Goal: Information Seeking & Learning: Understand process/instructions

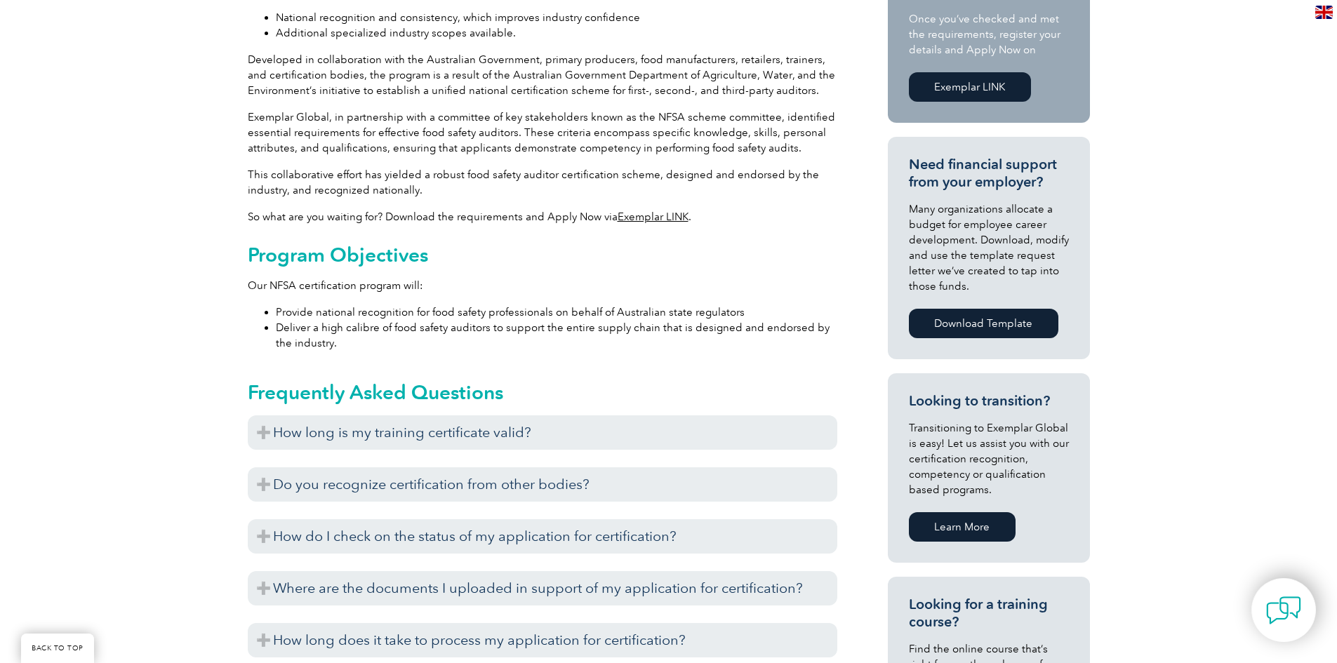
scroll to position [561, 0]
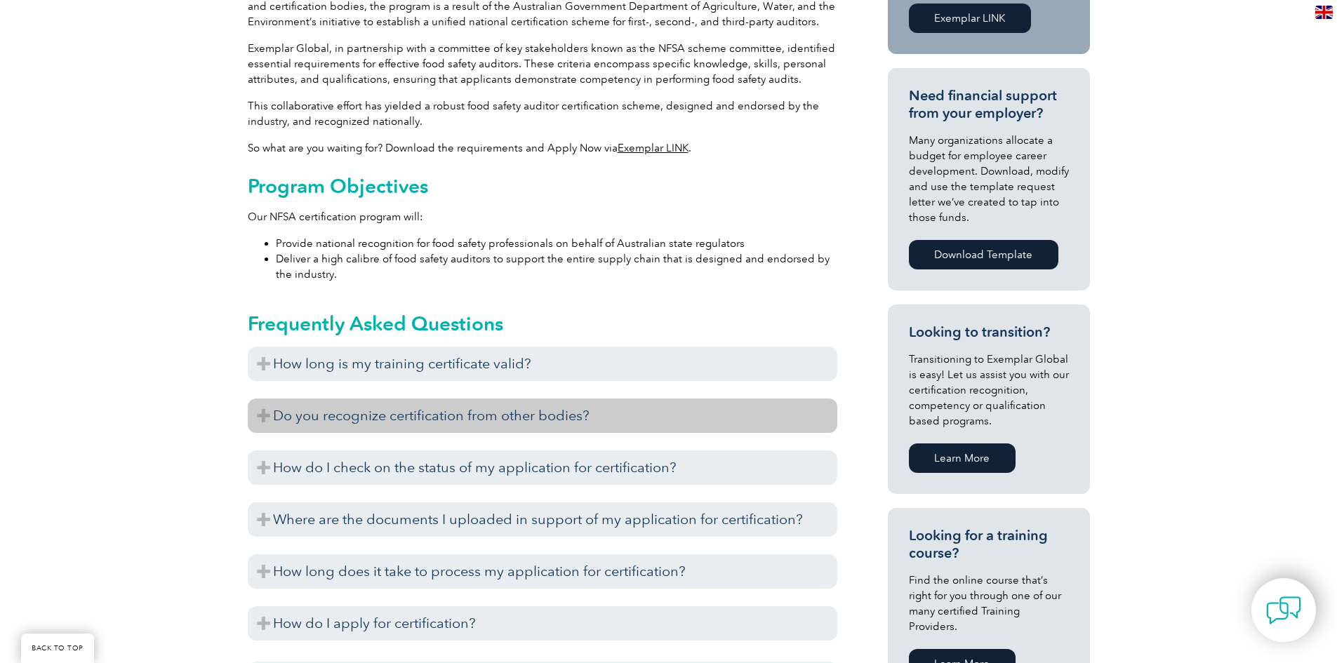
click at [255, 415] on h3 "Do you recognize certification from other bodies?" at bounding box center [543, 416] width 590 height 34
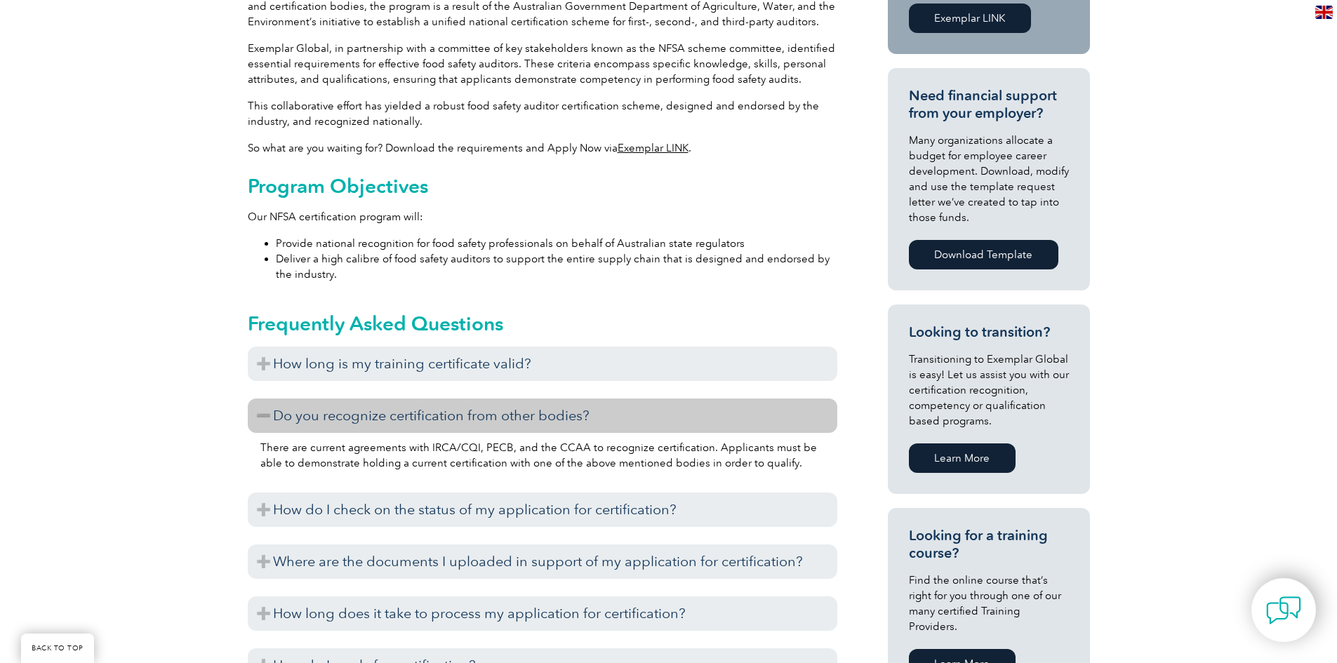
click at [257, 416] on h3 "Do you recognize certification from other bodies?" at bounding box center [543, 416] width 590 height 34
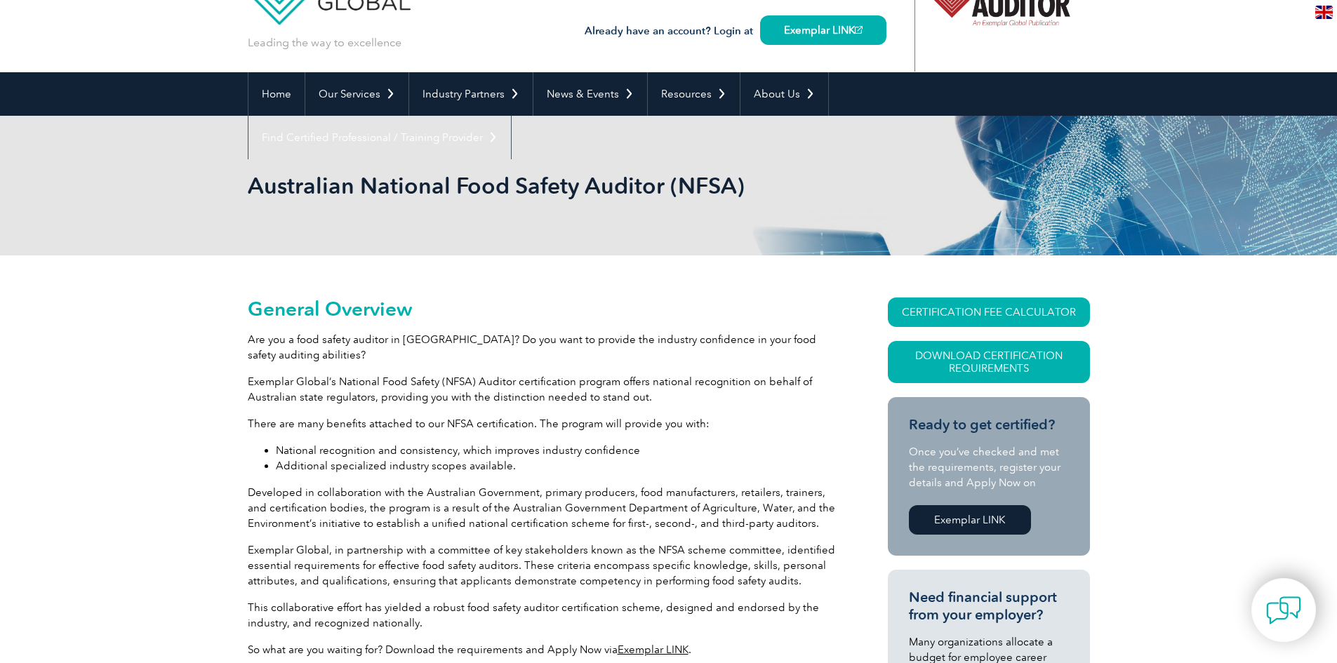
scroll to position [140, 0]
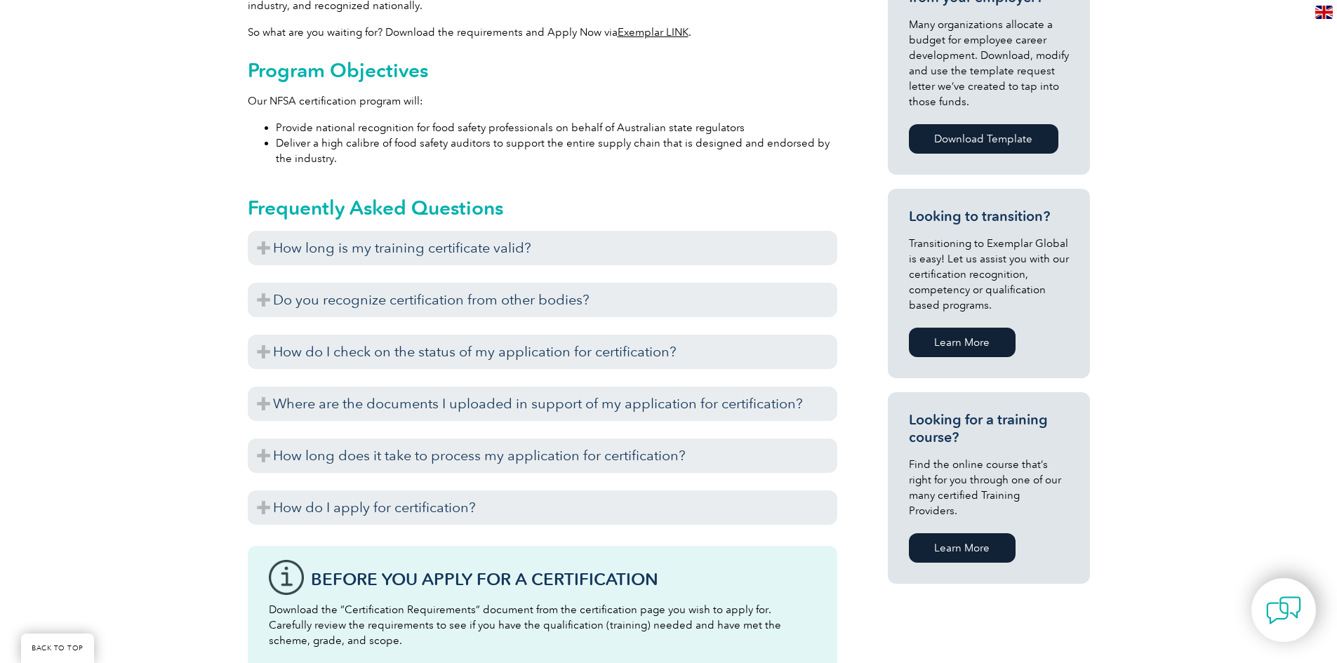
scroll to position [702, 0]
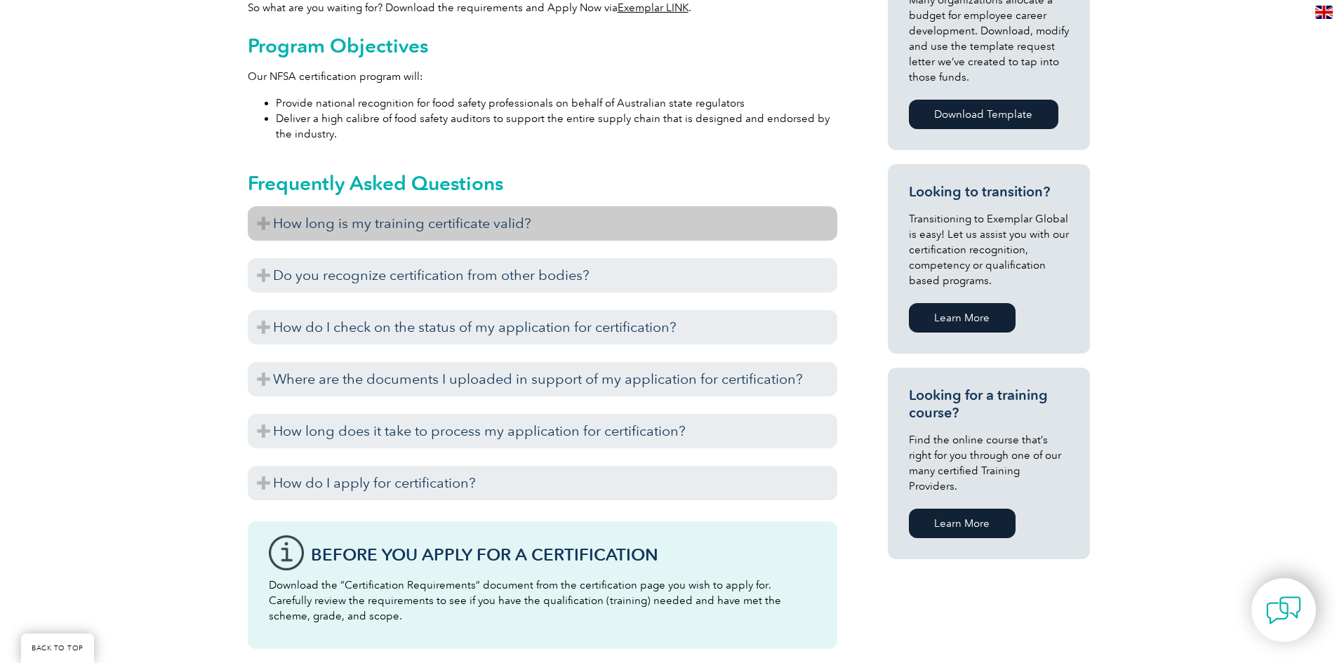
click at [251, 218] on h3 "How long is my training certificate valid?" at bounding box center [543, 223] width 590 height 34
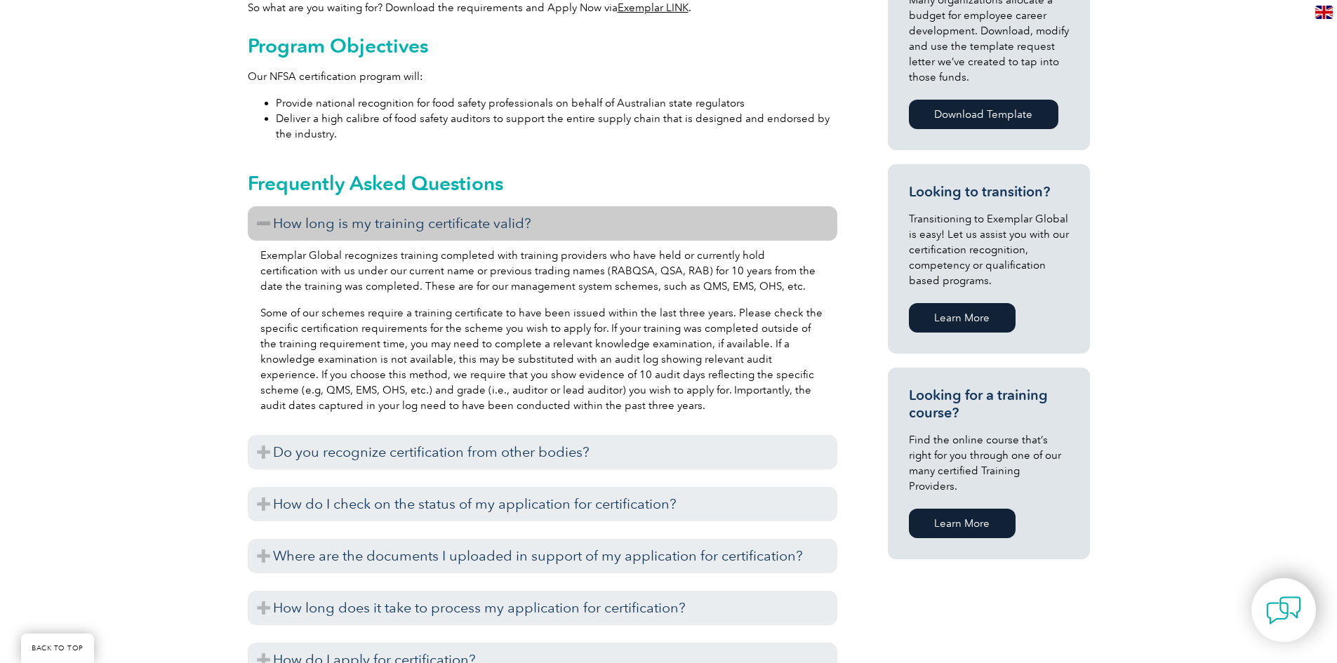
click at [253, 219] on h3 "How long is my training certificate valid?" at bounding box center [543, 223] width 590 height 34
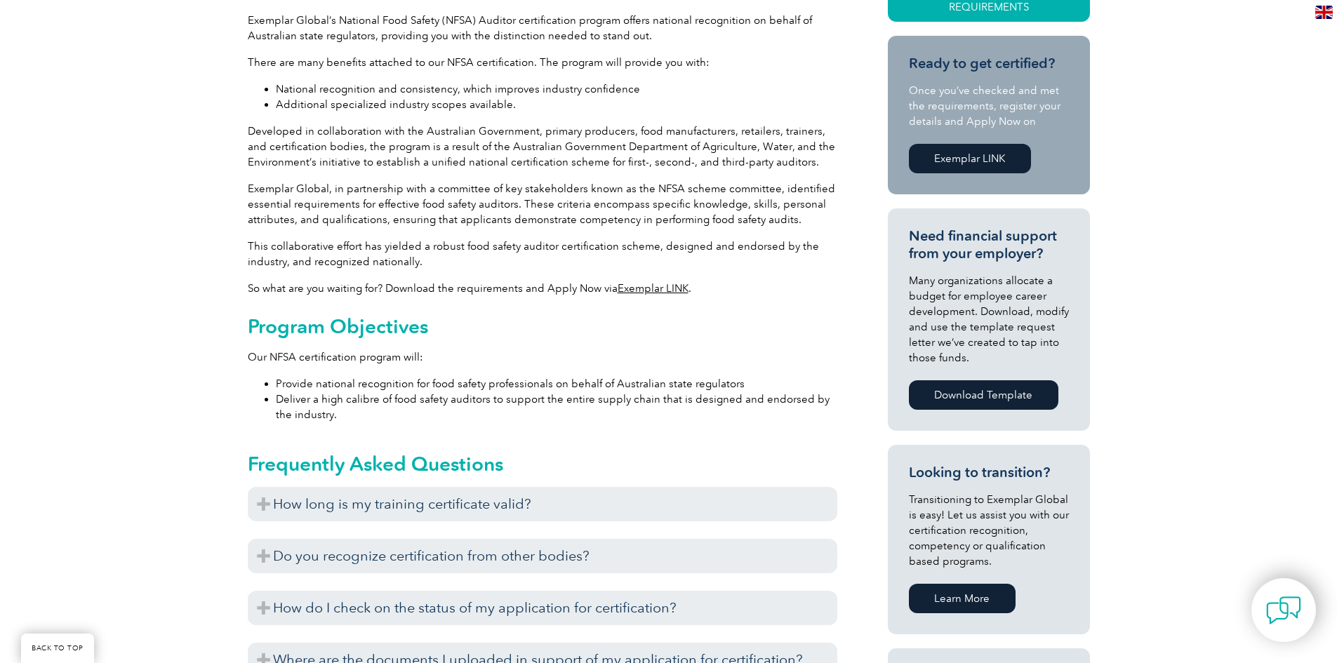
scroll to position [211, 0]
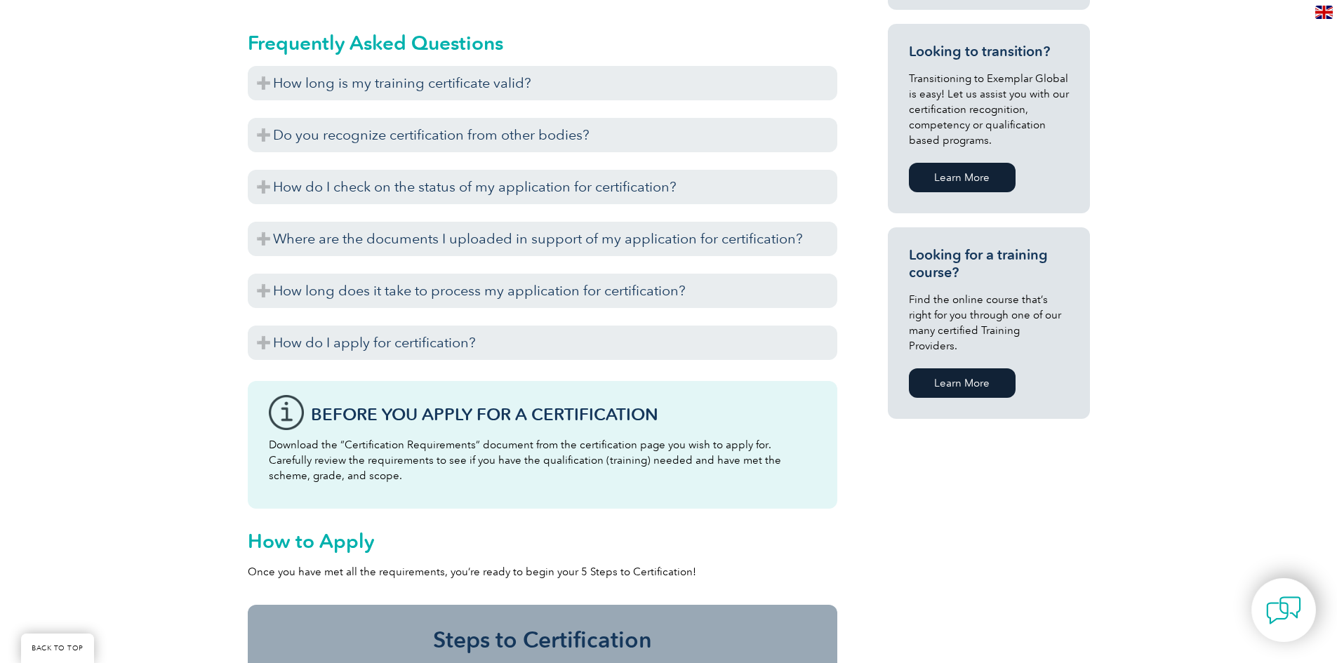
scroll to position [702, 0]
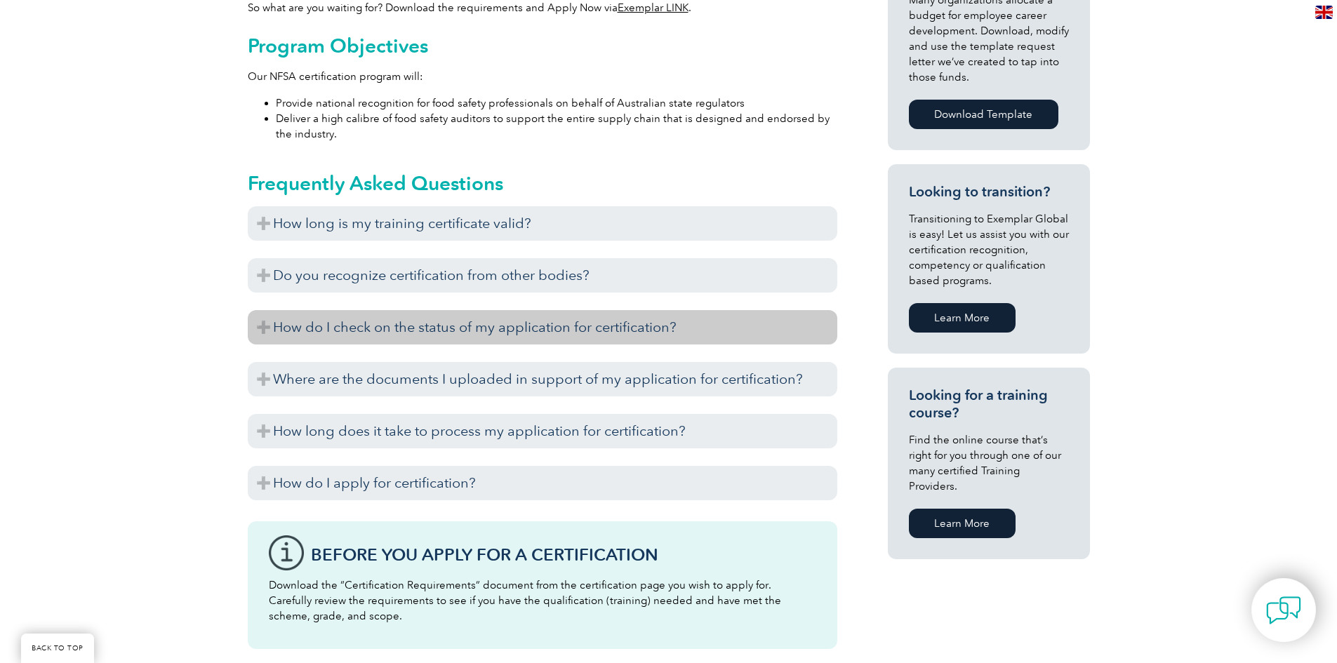
click at [258, 327] on h3 "How do I check on the status of my application for certification?" at bounding box center [543, 327] width 590 height 34
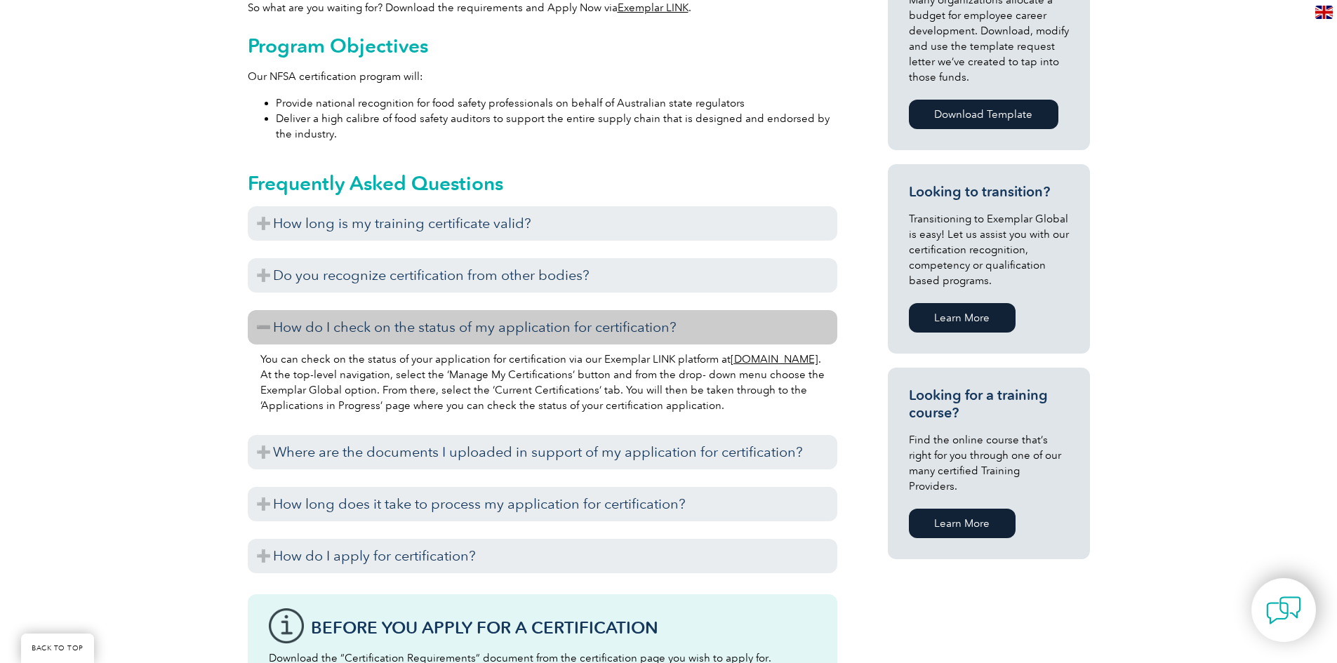
click at [258, 327] on h3 "How do I check on the status of my application for certification?" at bounding box center [543, 327] width 590 height 34
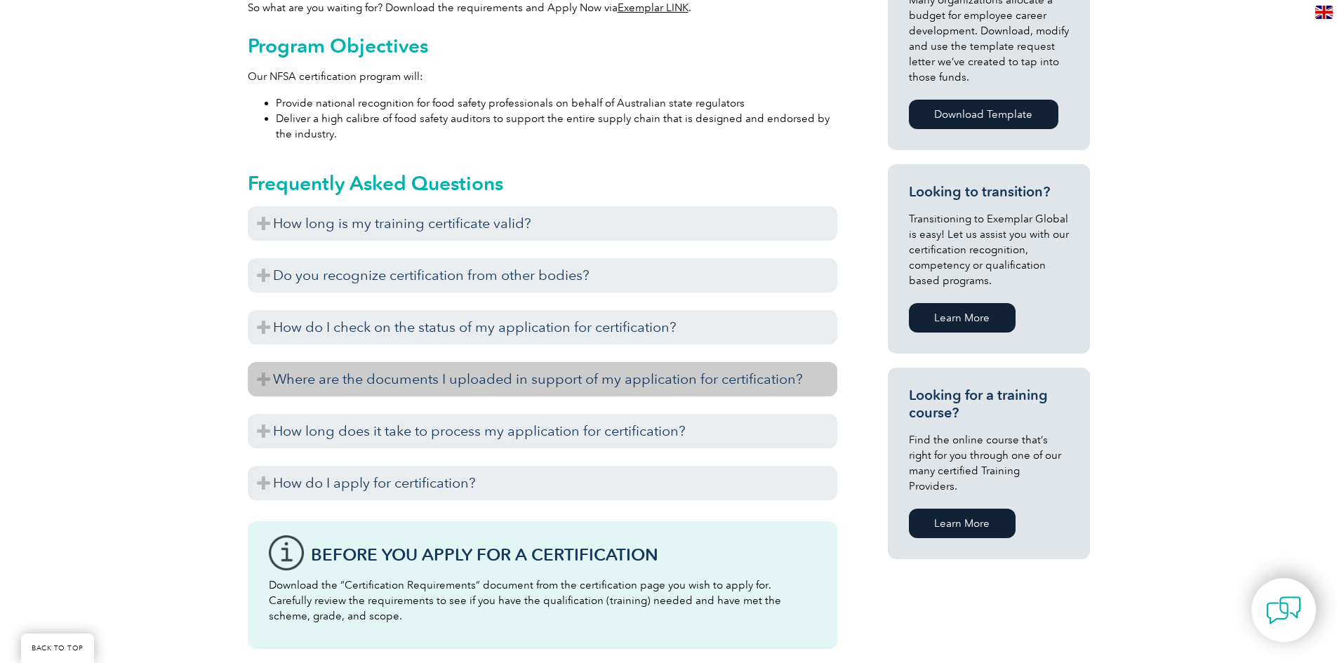
click at [259, 379] on h3 "Where are the documents I uploaded in support of my application for certificati…" at bounding box center [543, 379] width 590 height 34
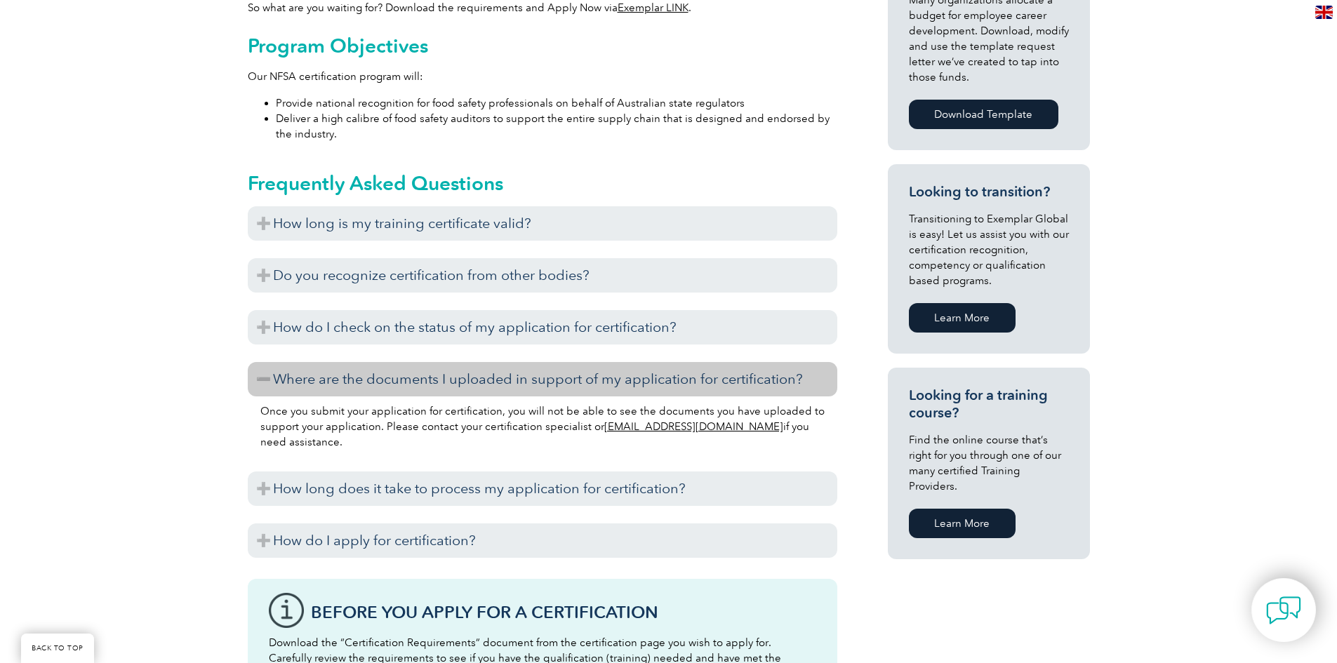
click at [259, 379] on h3 "Where are the documents I uploaded in support of my application for certificati…" at bounding box center [543, 379] width 590 height 34
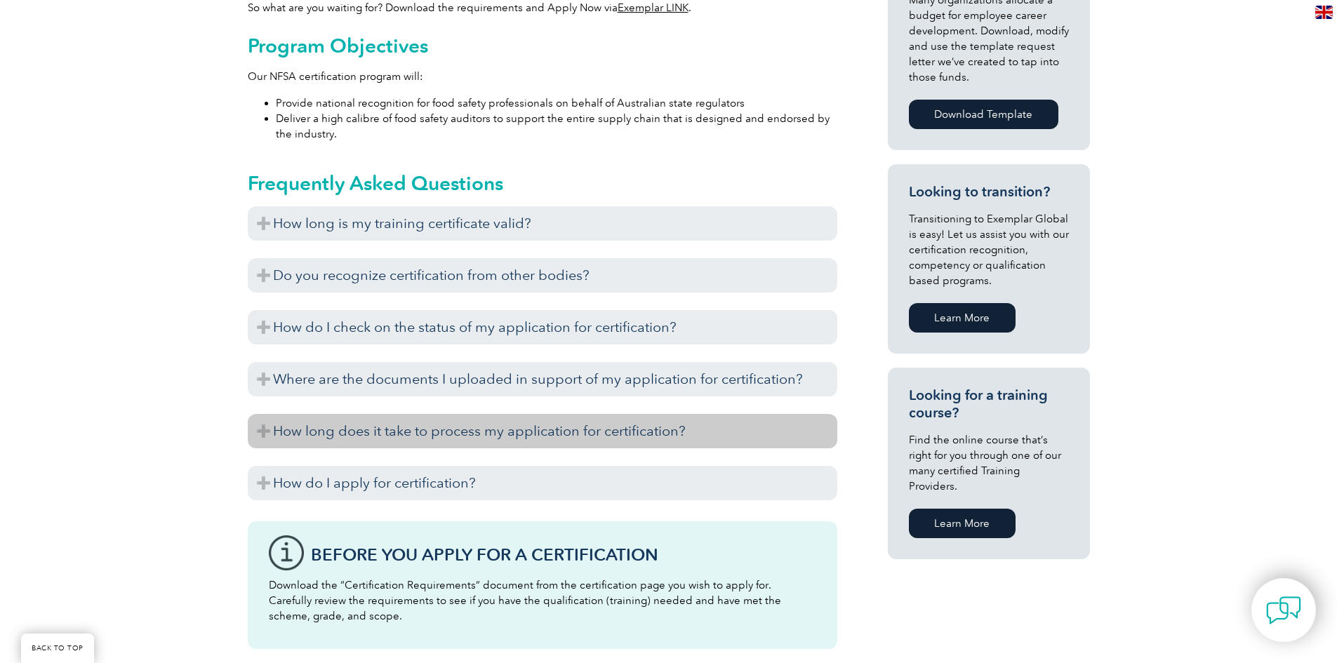
click at [264, 434] on h3 "How long does it take to process my application for certification?" at bounding box center [543, 431] width 590 height 34
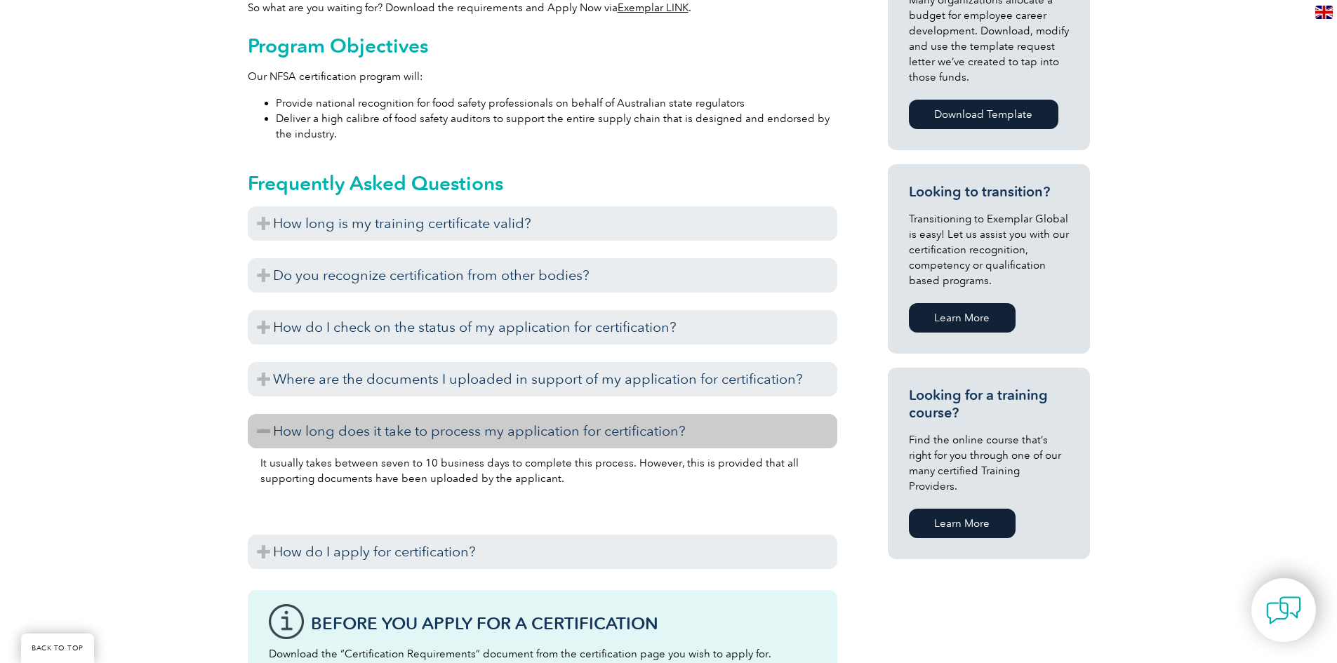
click at [264, 434] on h3 "How long does it take to process my application for certification?" at bounding box center [543, 431] width 590 height 34
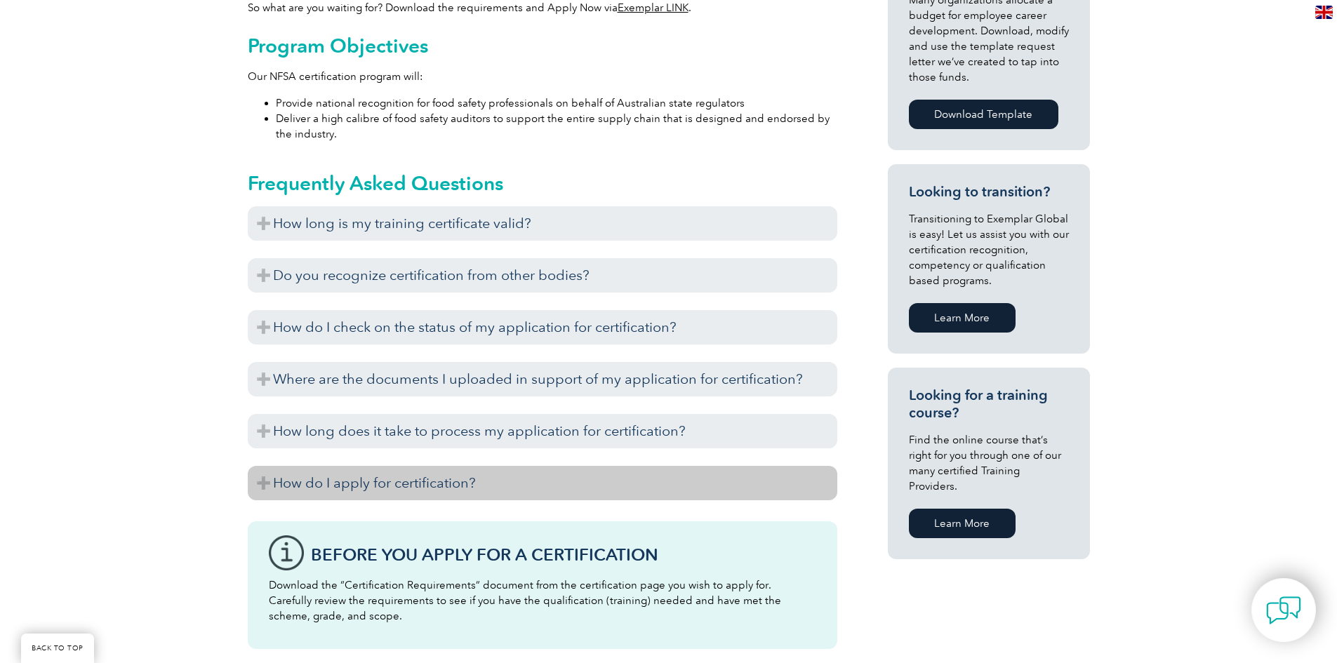
click at [264, 483] on h3 "How do I apply for certification?" at bounding box center [543, 483] width 590 height 34
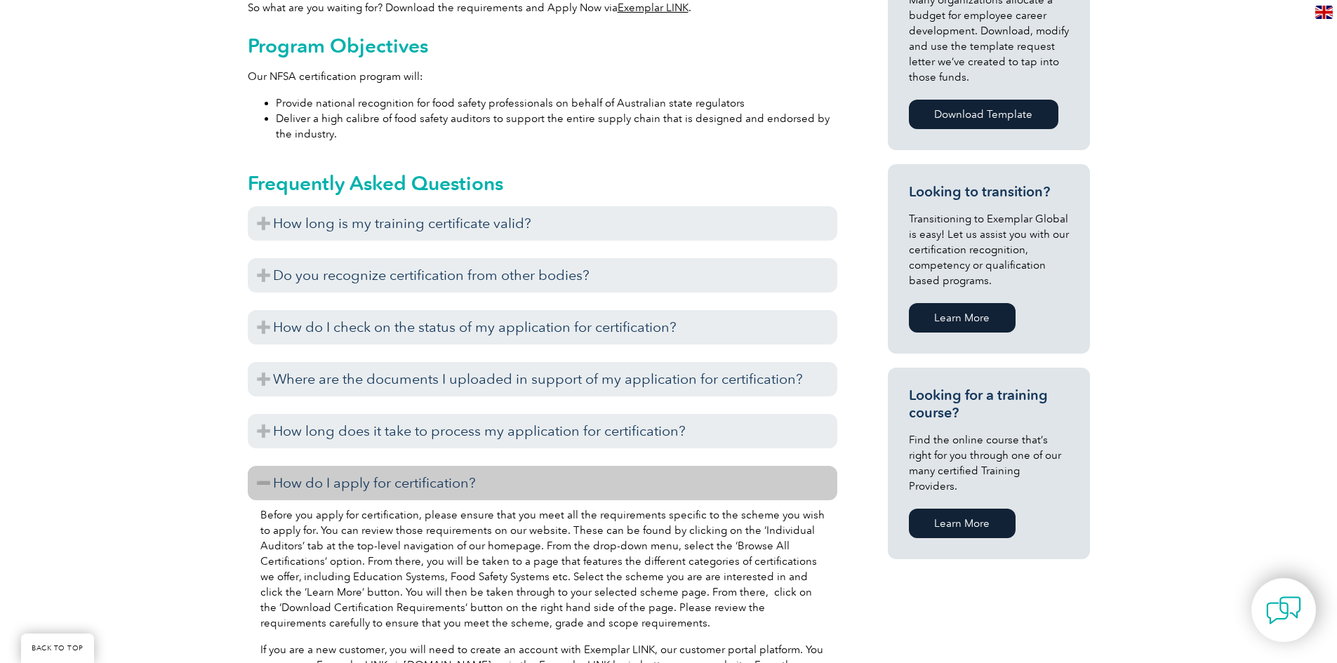
click at [266, 482] on h3 "How do I apply for certification?" at bounding box center [543, 483] width 590 height 34
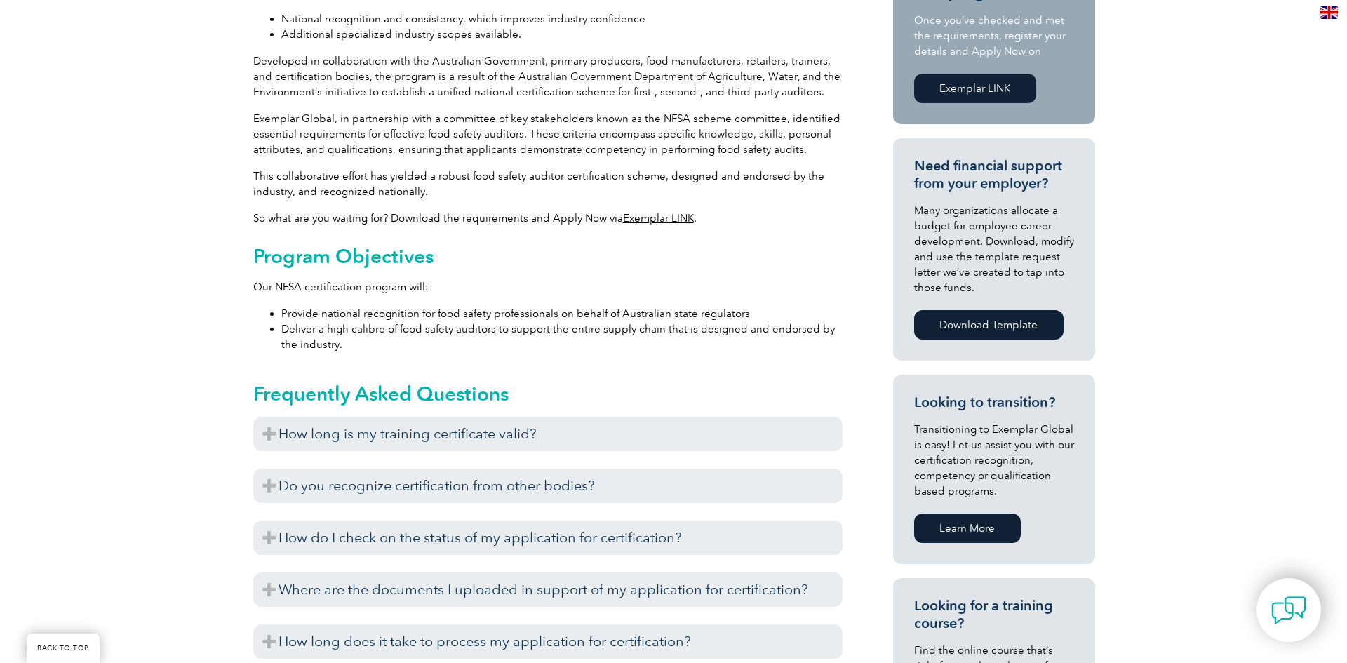
scroll to position [70, 0]
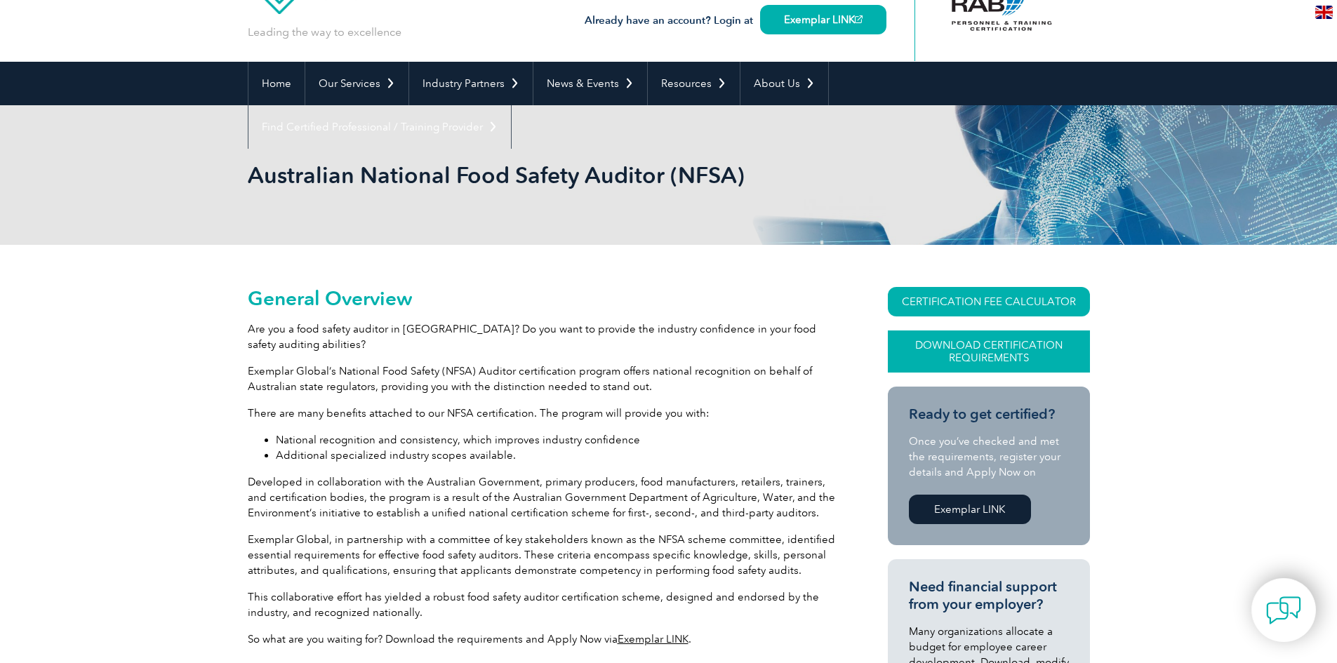
click at [963, 351] on link "Download Certification Requirements" at bounding box center [989, 352] width 202 height 42
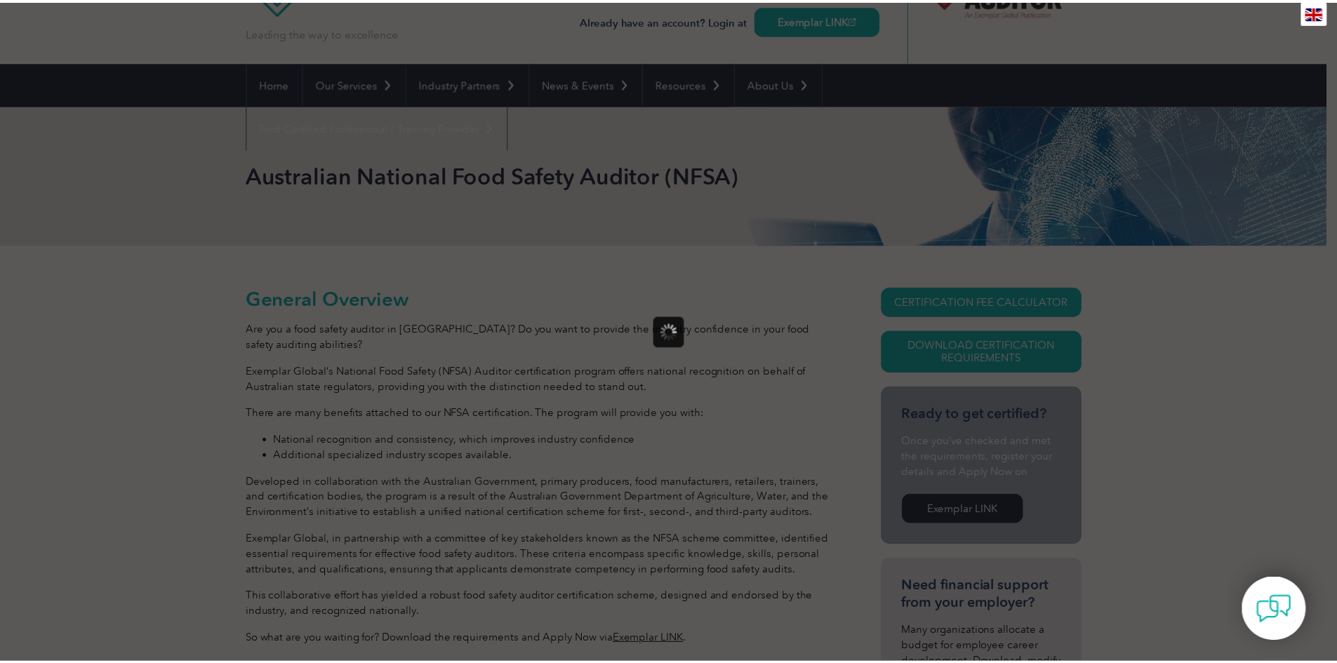
scroll to position [0, 0]
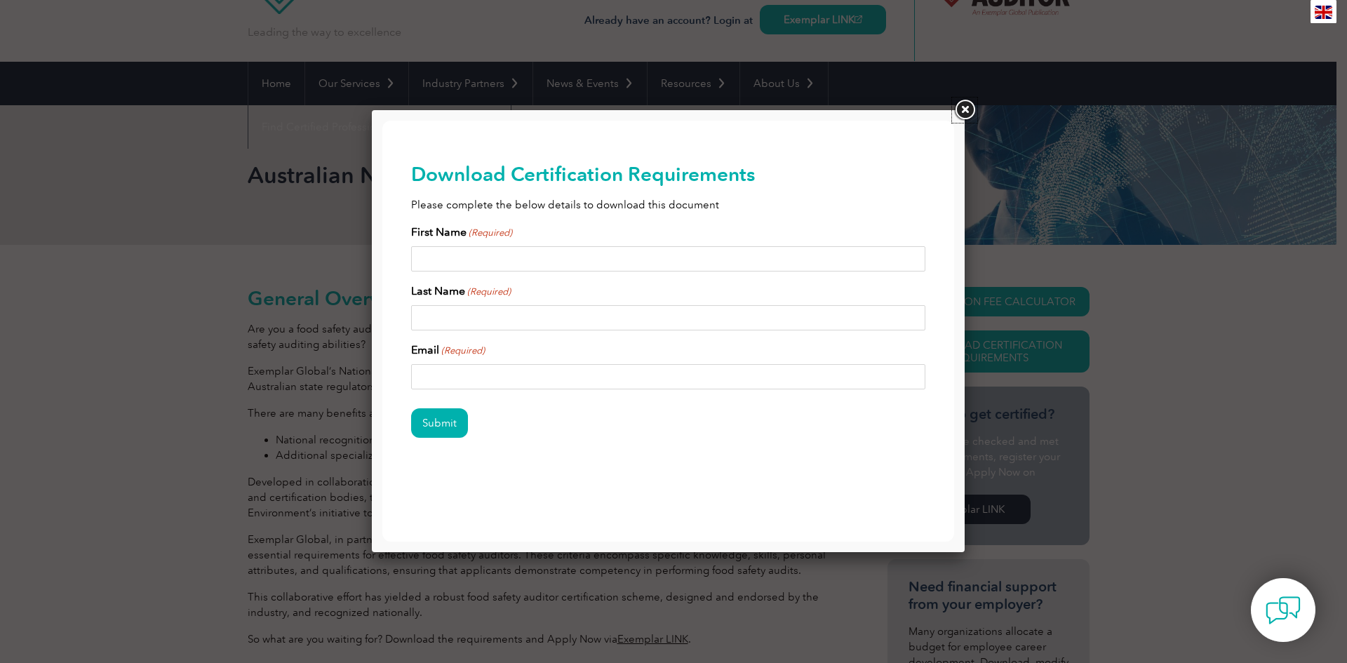
click at [973, 107] on link at bounding box center [964, 110] width 25 height 25
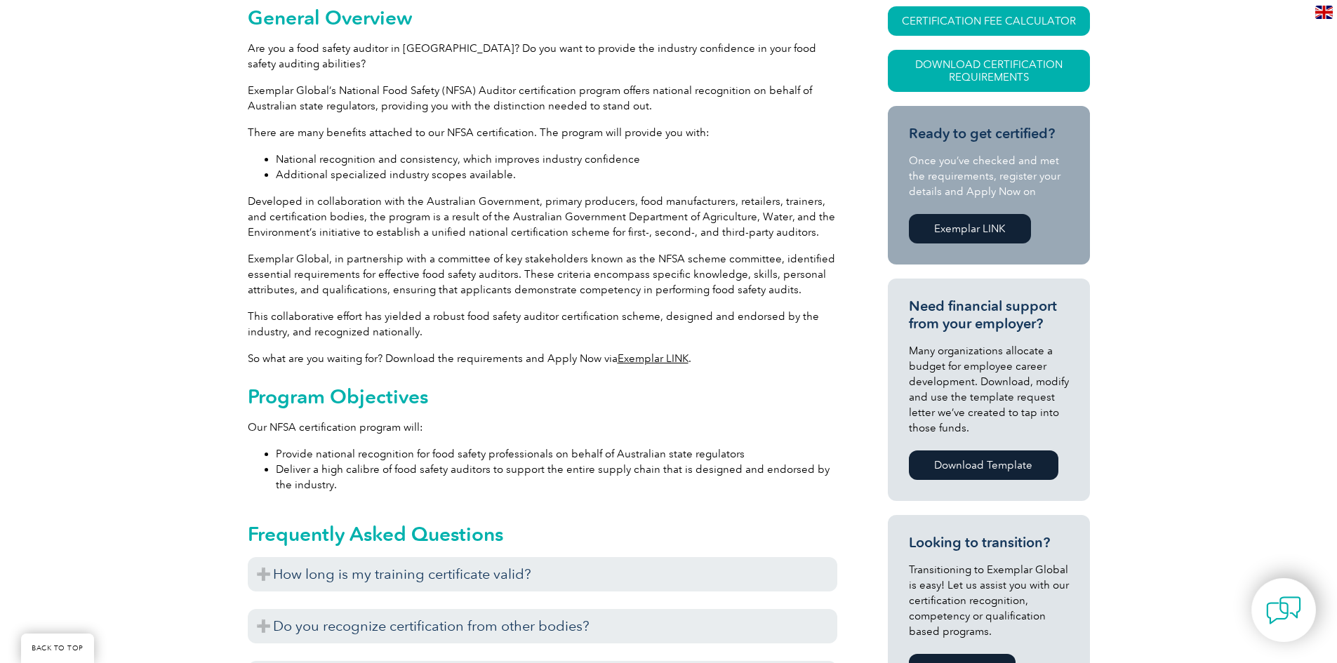
scroll to position [70, 0]
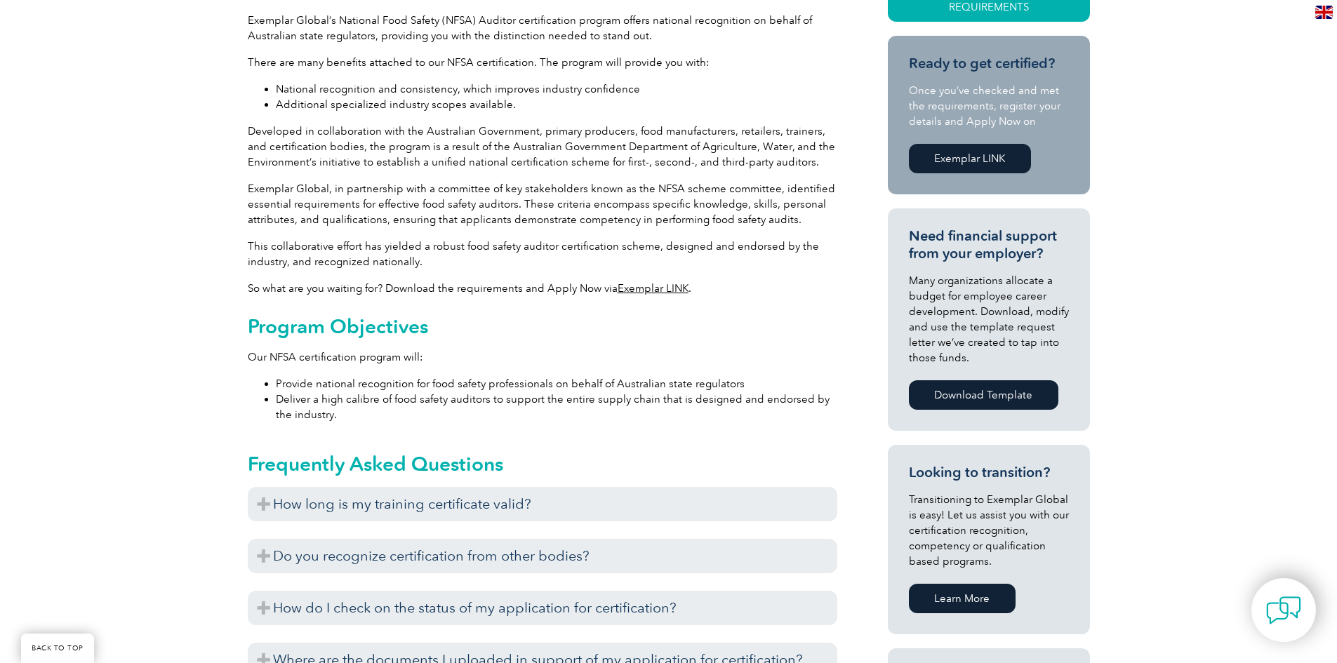
scroll to position [632, 0]
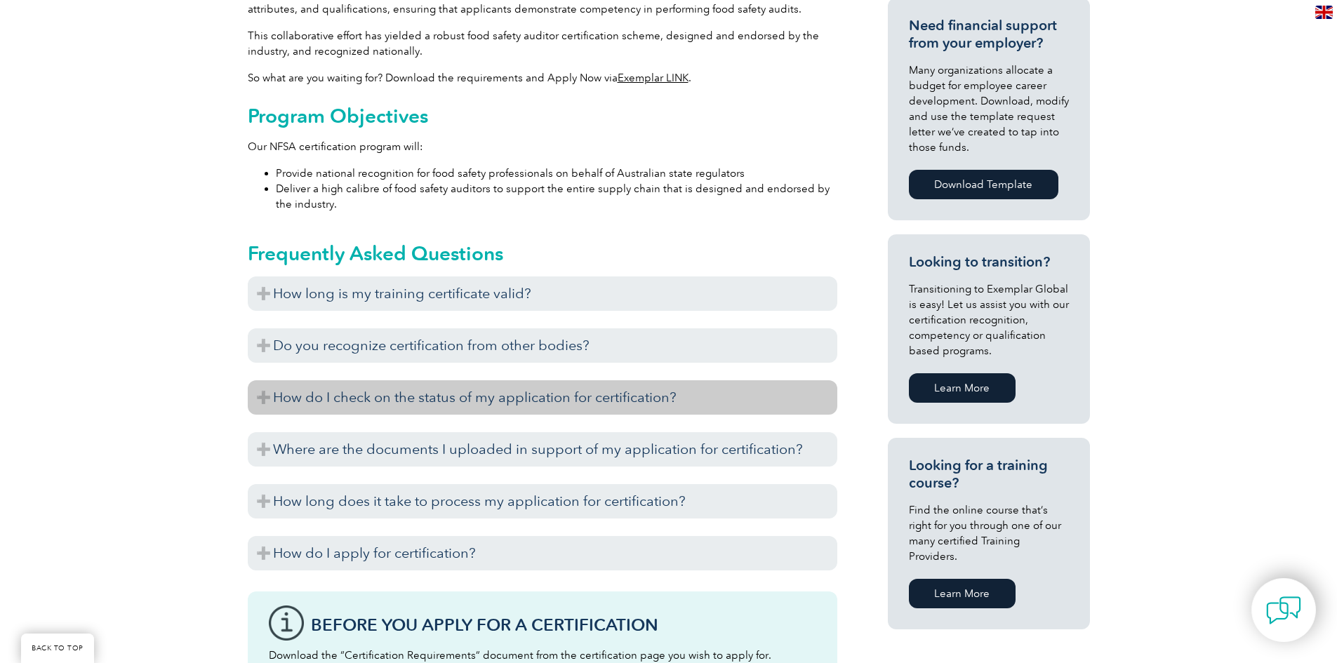
click at [259, 395] on h3 "How do I check on the status of my application for certification?" at bounding box center [543, 397] width 590 height 34
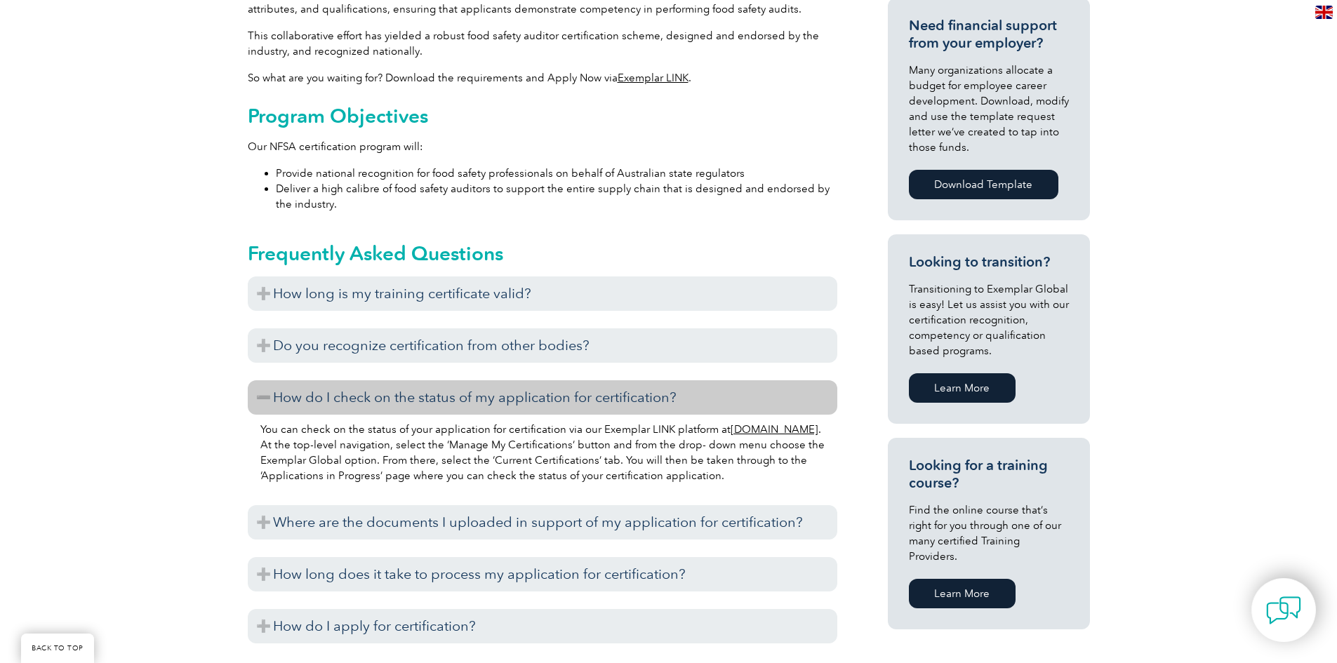
click at [264, 392] on h3 "How do I check on the status of my application for certification?" at bounding box center [543, 397] width 590 height 34
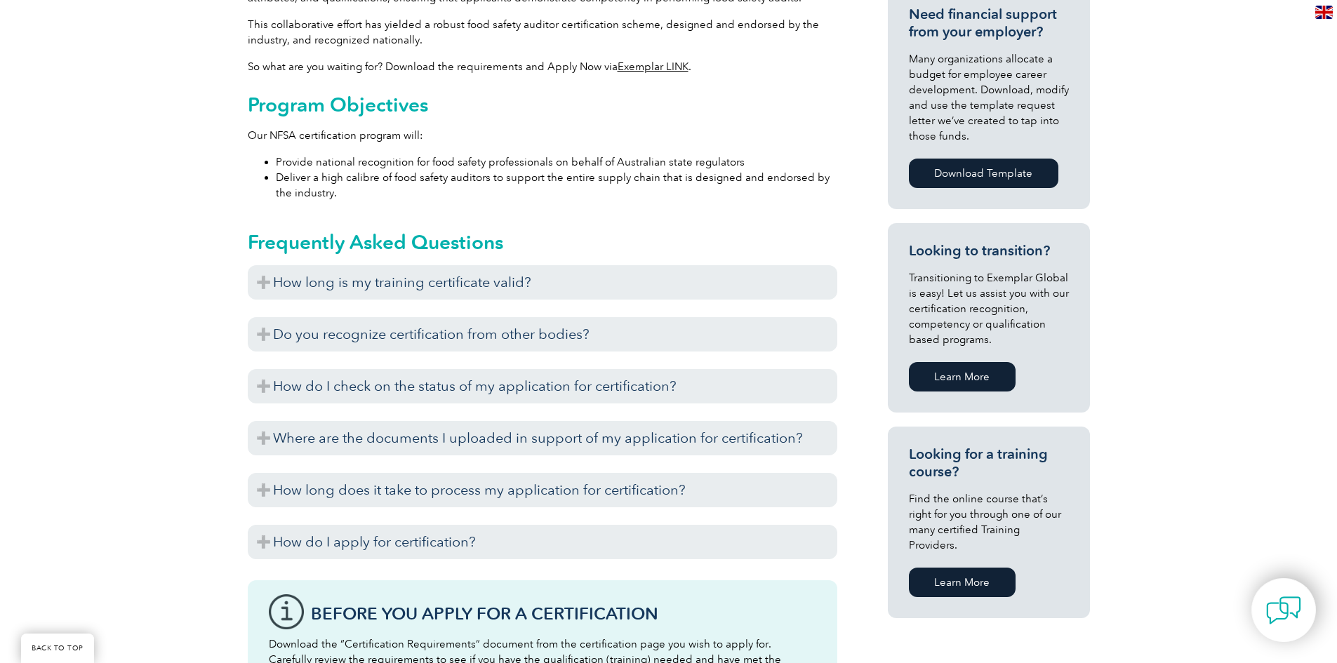
scroll to position [772, 0]
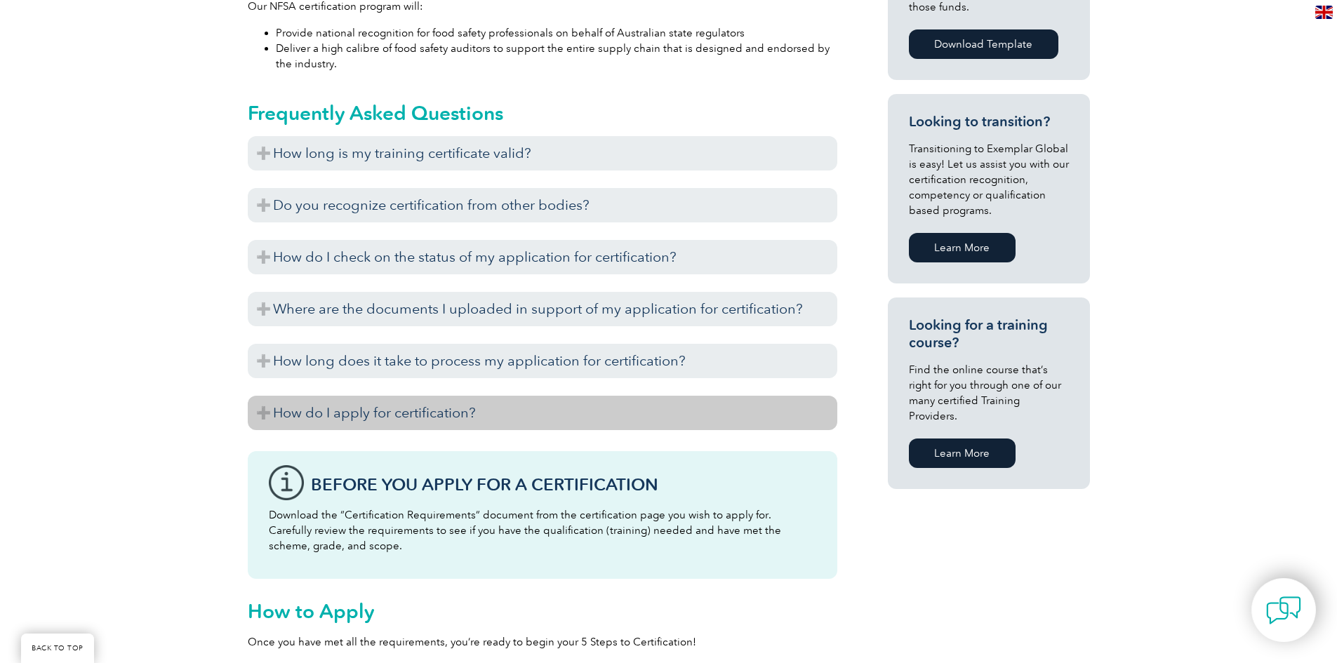
click at [258, 415] on h3 "How do I apply for certification?" at bounding box center [543, 413] width 590 height 34
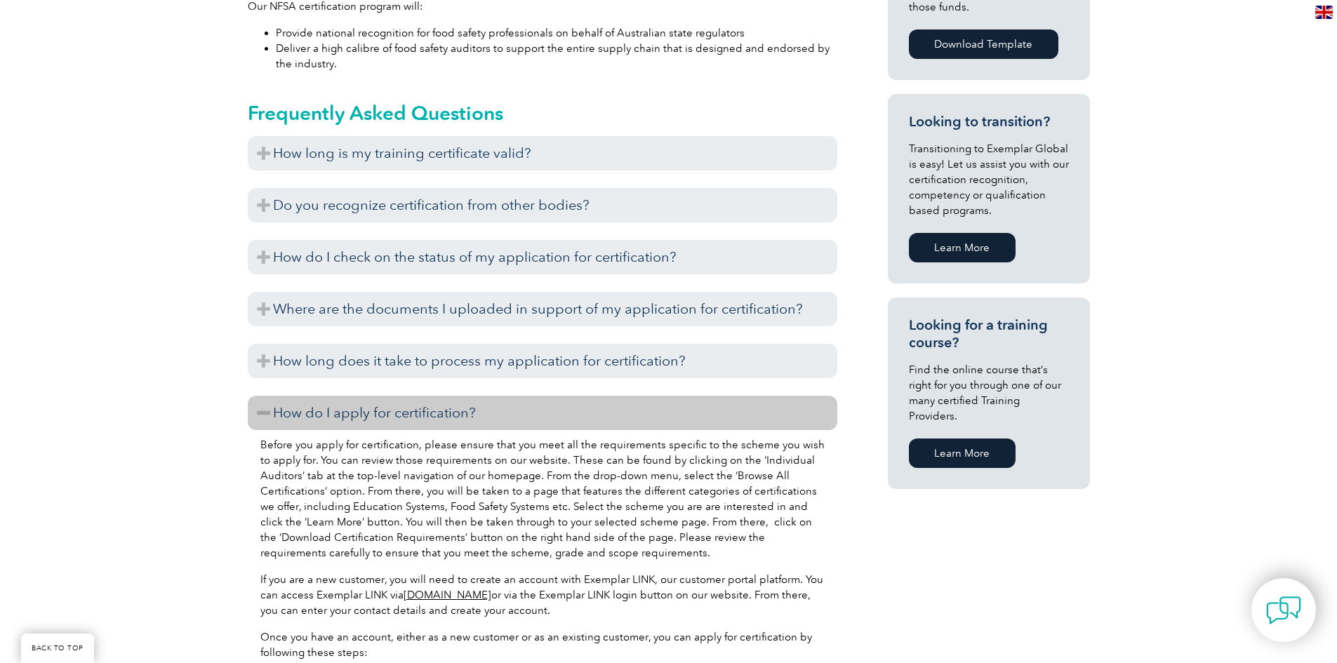
click at [258, 415] on h3 "How do I apply for certification?" at bounding box center [543, 413] width 590 height 34
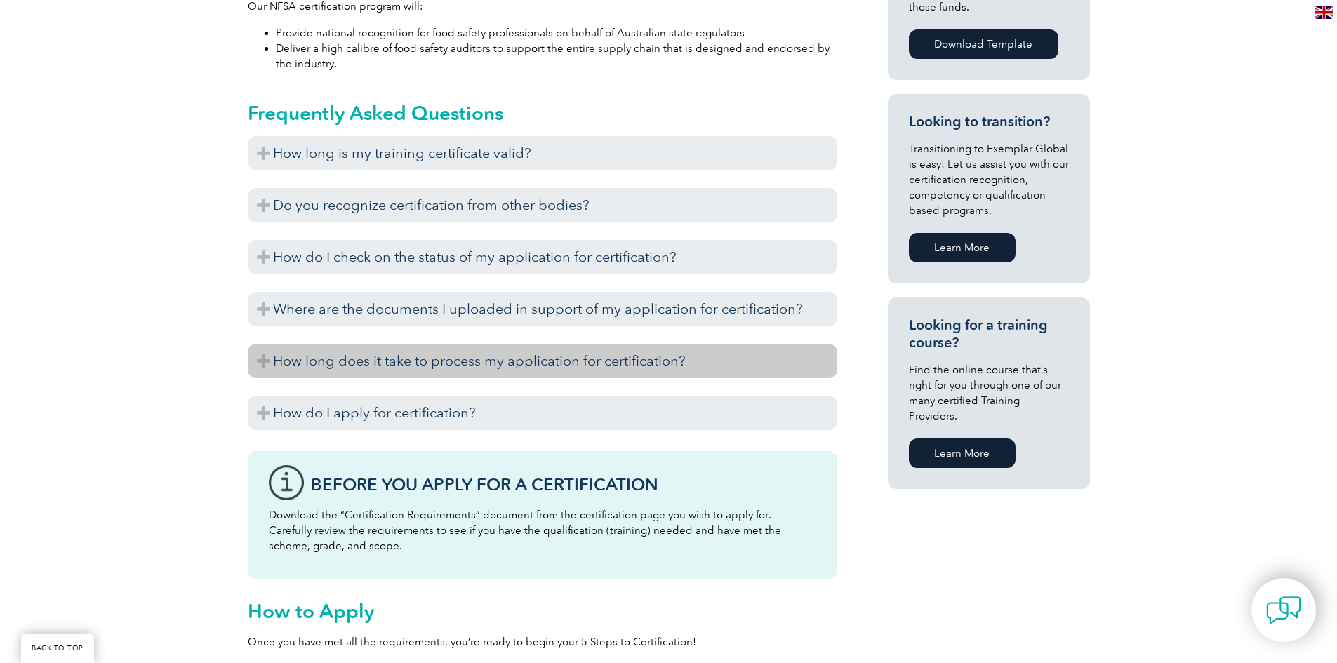
click at [262, 359] on h3 "How long does it take to process my application for certification?" at bounding box center [543, 361] width 590 height 34
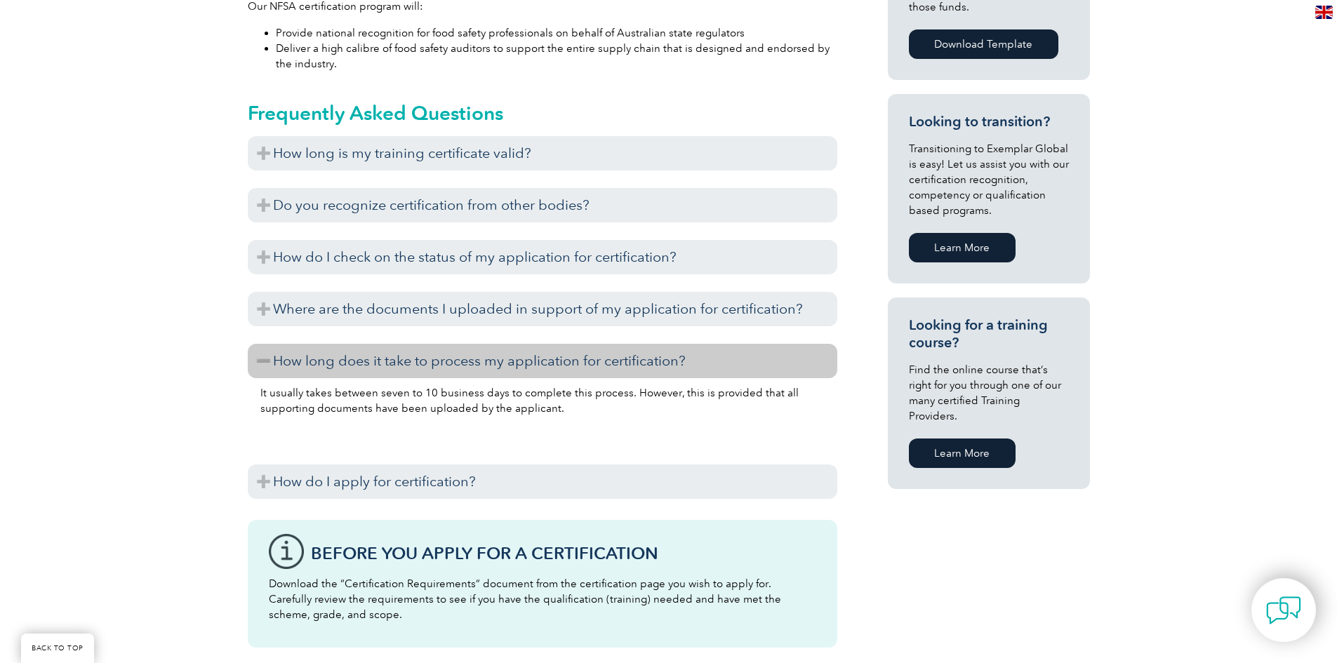
click at [262, 359] on h3 "How long does it take to process my application for certification?" at bounding box center [543, 361] width 590 height 34
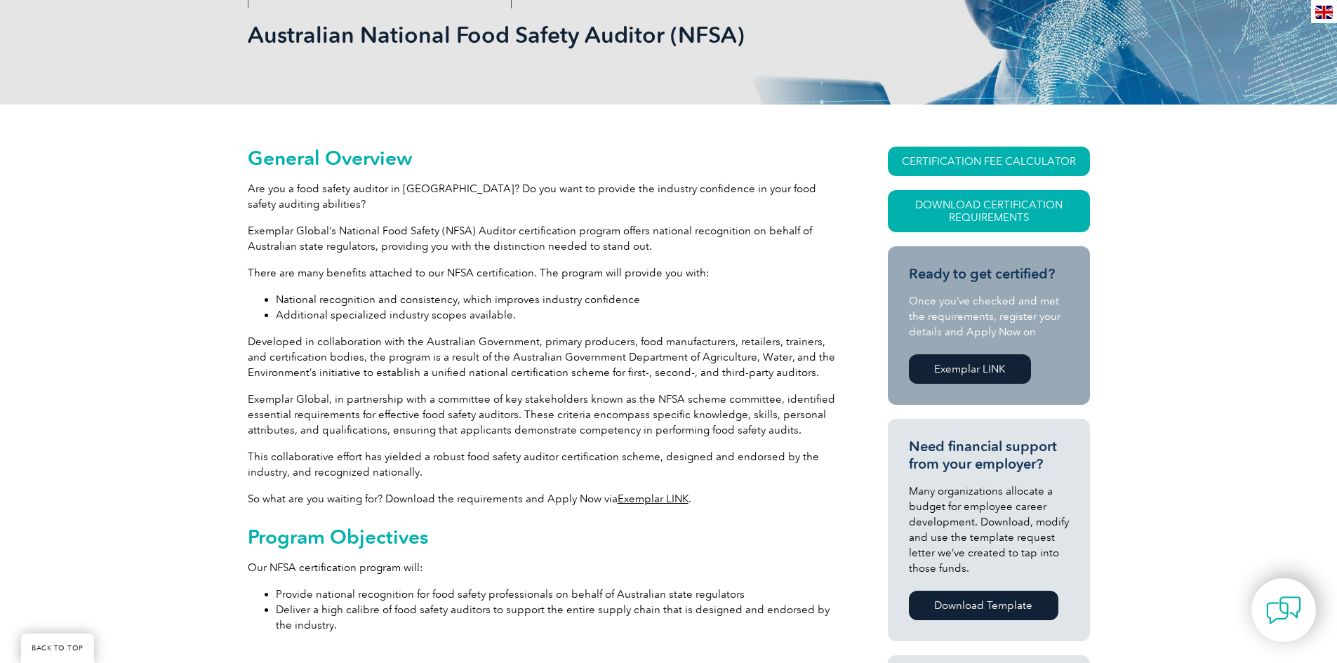
scroll to position [0, 0]
